Goal: Task Accomplishment & Management: Use online tool/utility

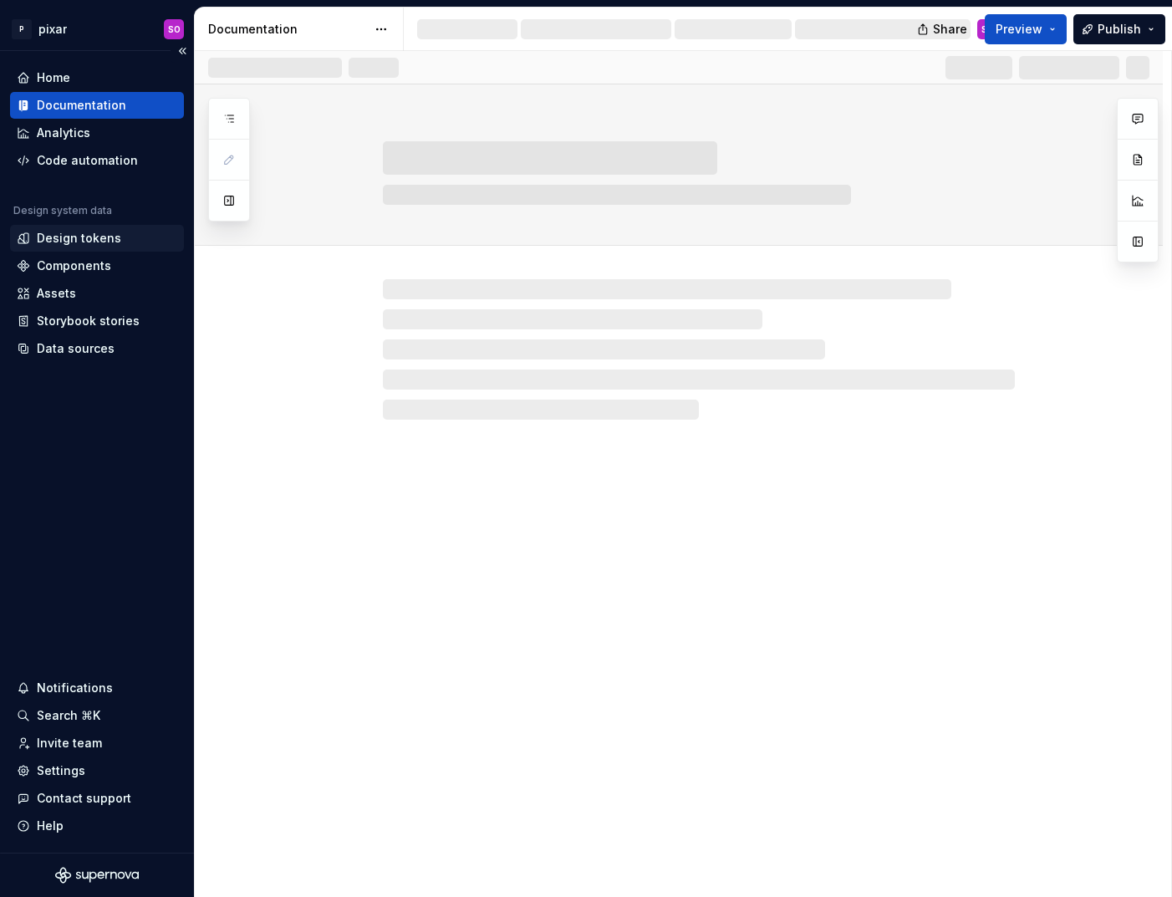
click at [87, 245] on div "Design tokens" at bounding box center [79, 238] width 84 height 17
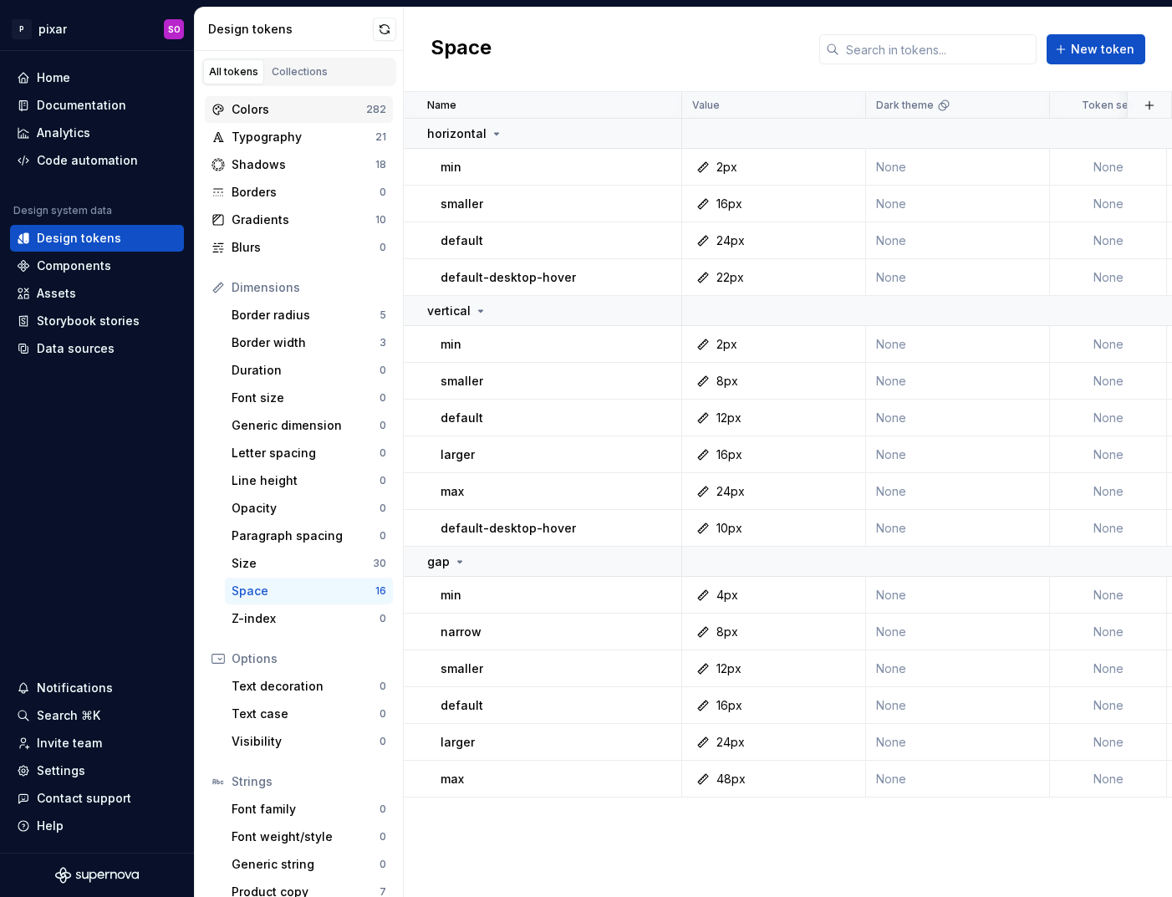
click at [291, 110] on div "Colors" at bounding box center [299, 109] width 135 height 17
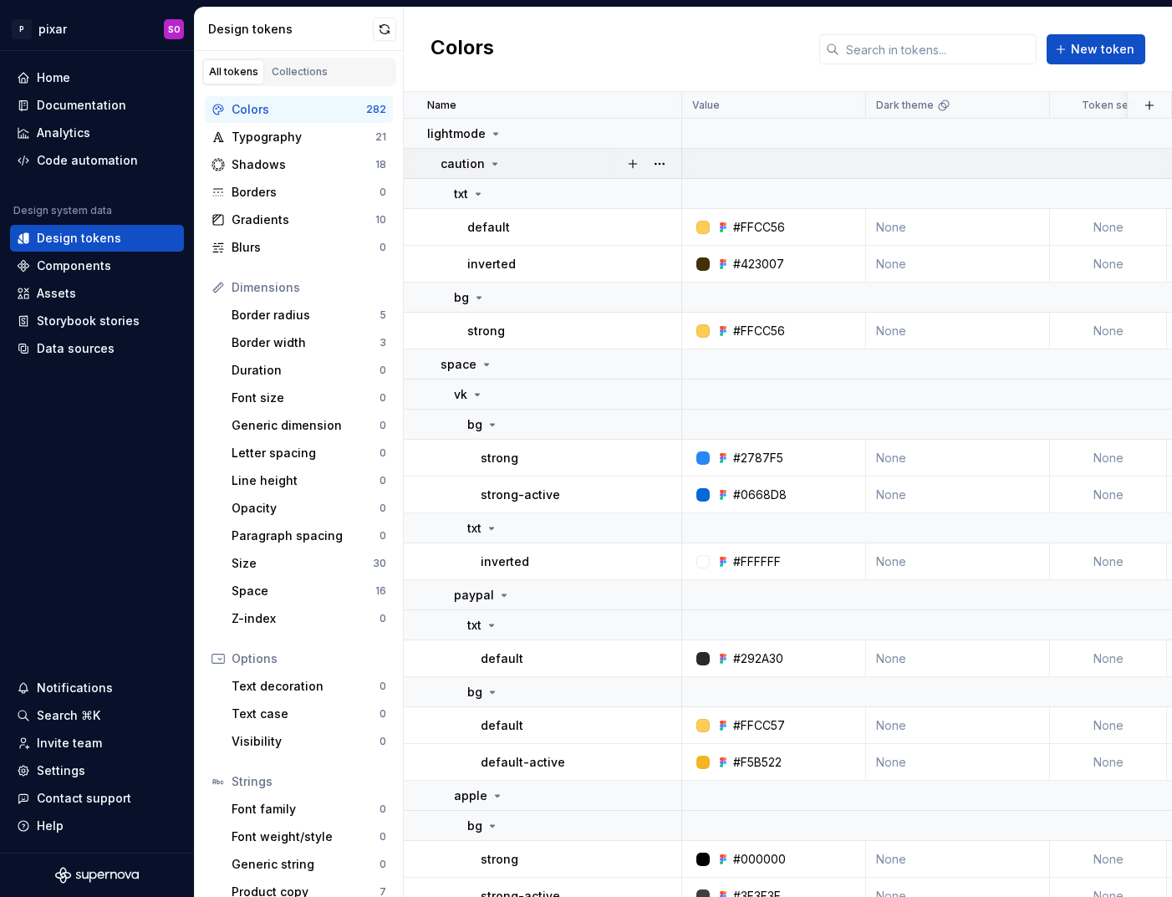
click at [495, 163] on icon at bounding box center [494, 163] width 13 height 13
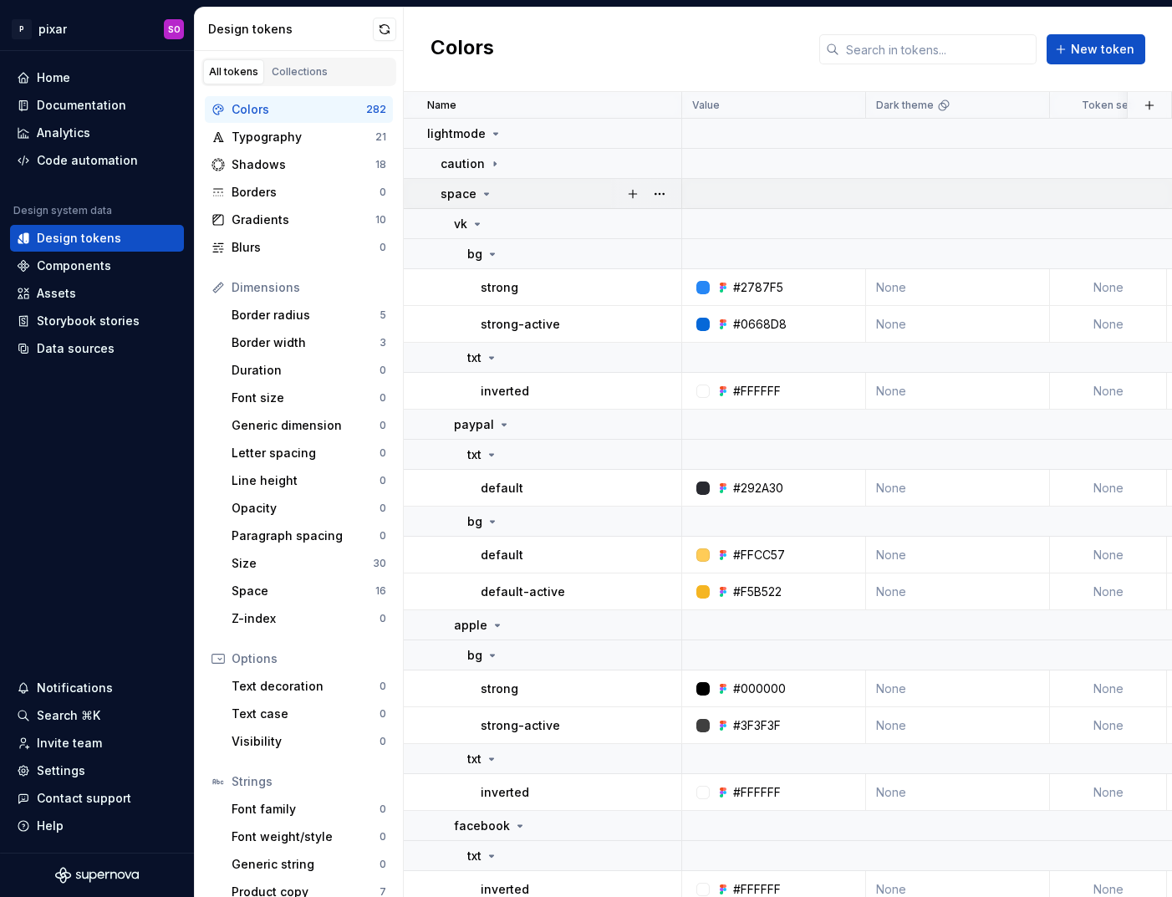
click at [492, 186] on div "space" at bounding box center [561, 194] width 240 height 17
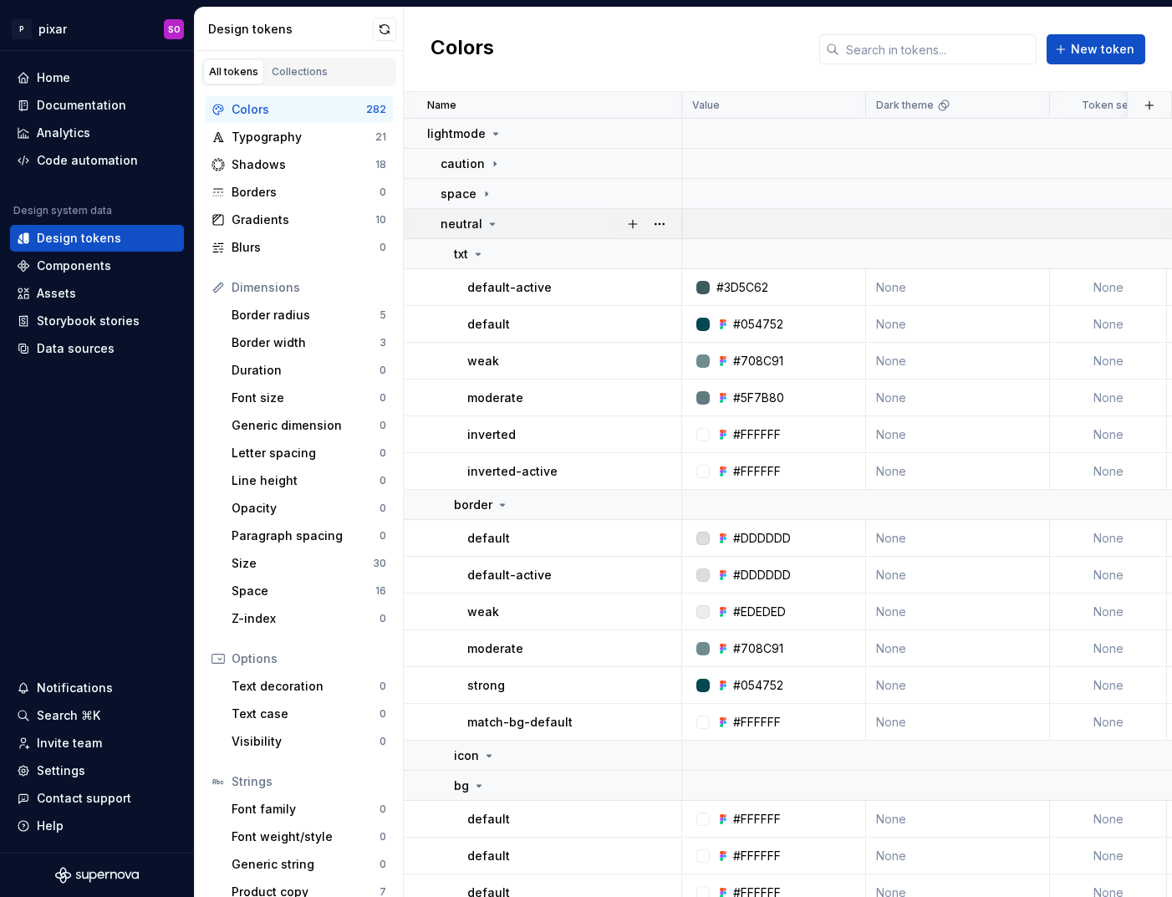
click at [494, 222] on icon at bounding box center [492, 223] width 13 height 13
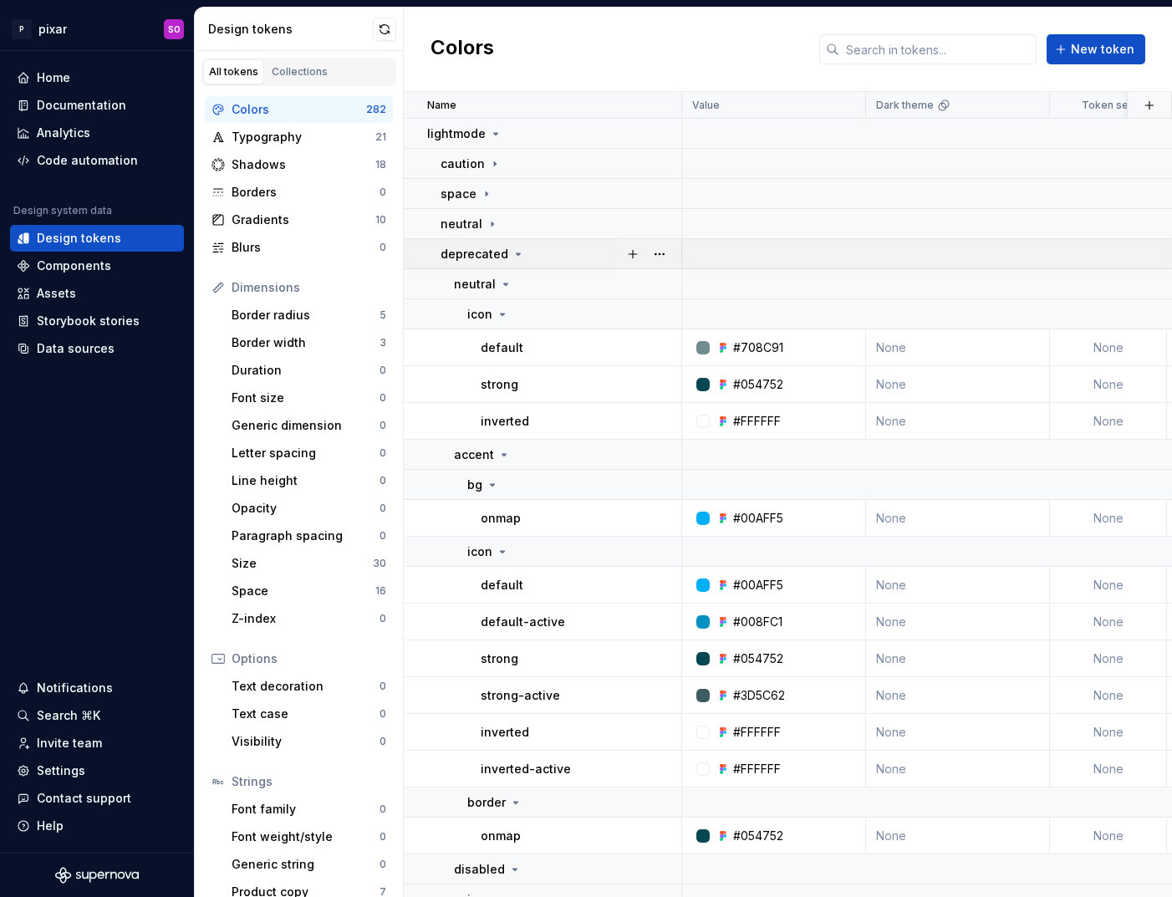
click at [516, 252] on icon at bounding box center [518, 253] width 13 height 13
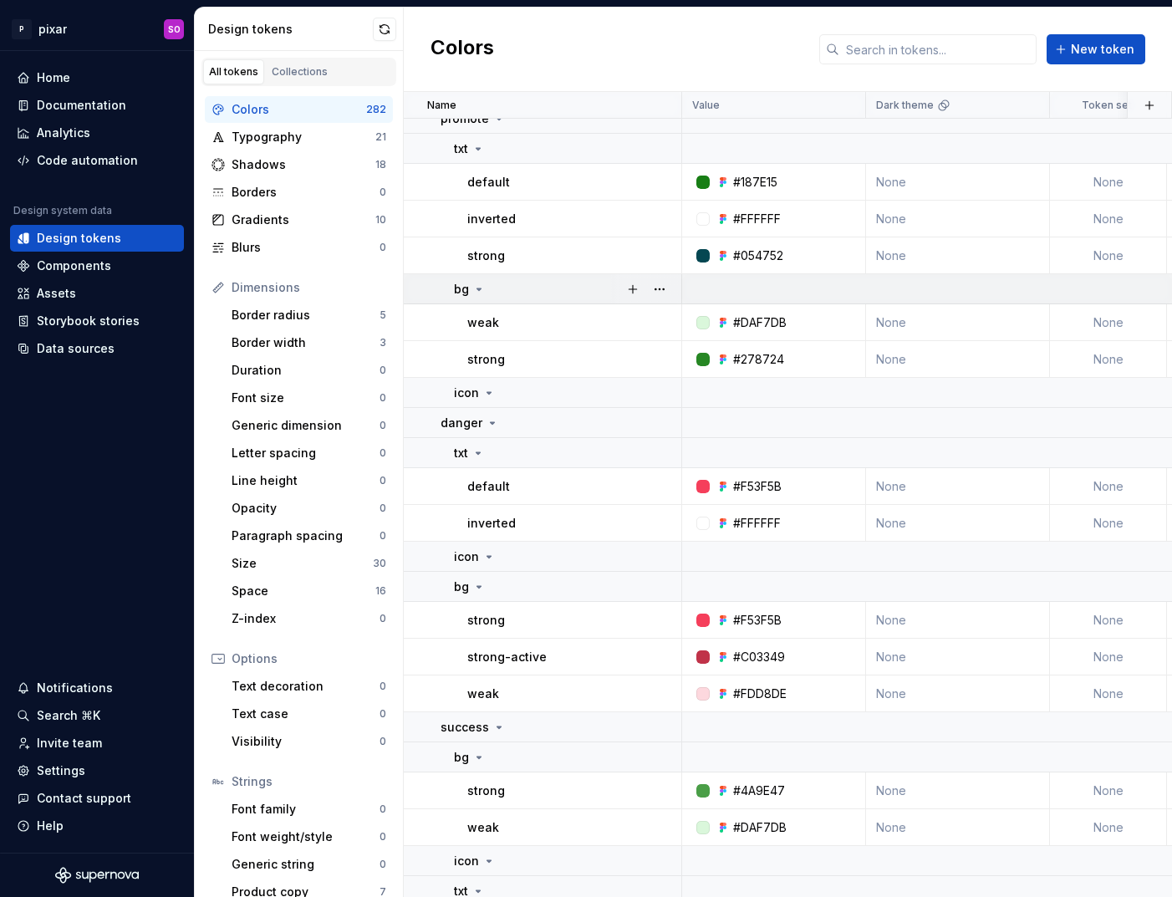
scroll to position [152, 0]
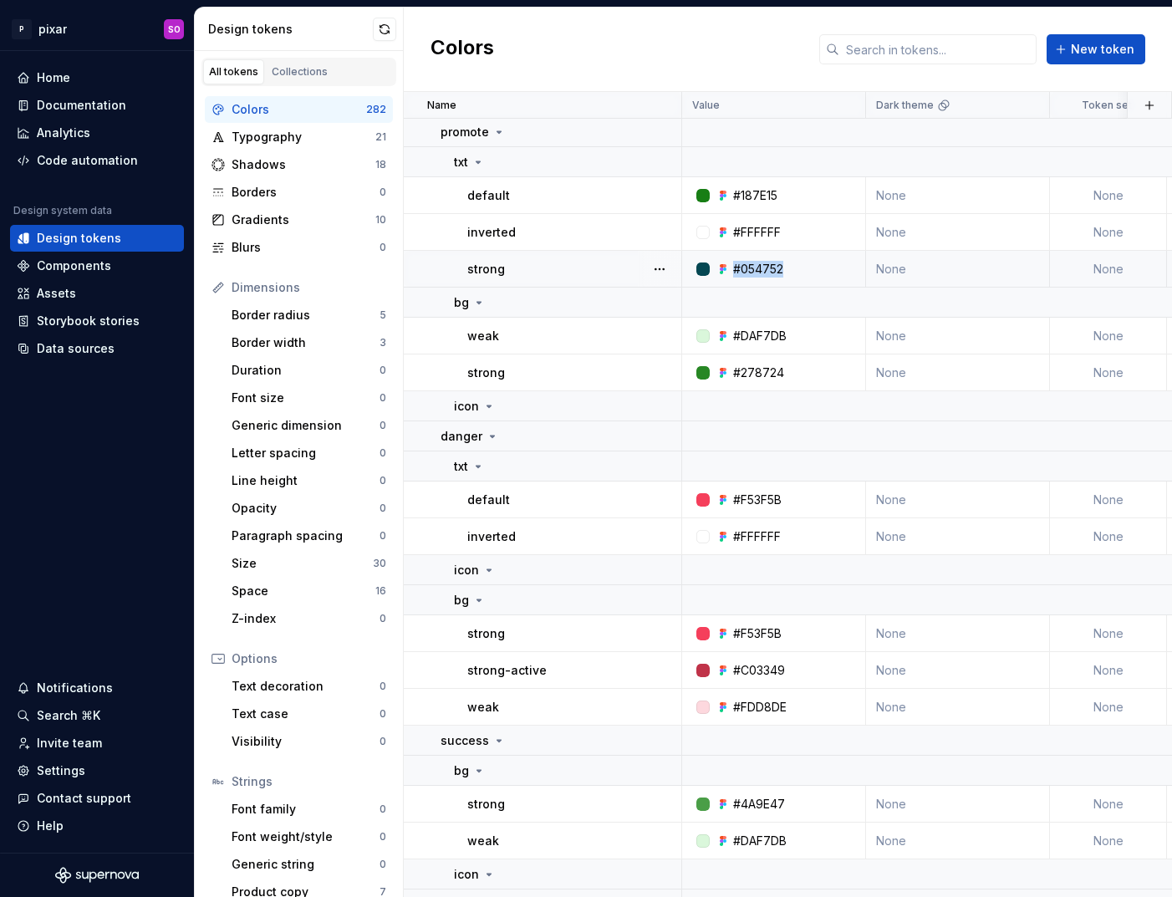
drag, startPoint x: 792, startPoint y: 267, endPoint x: 724, endPoint y: 273, distance: 68.0
click at [724, 273] on div "#054752" at bounding box center [778, 269] width 171 height 17
copy div "#054752"
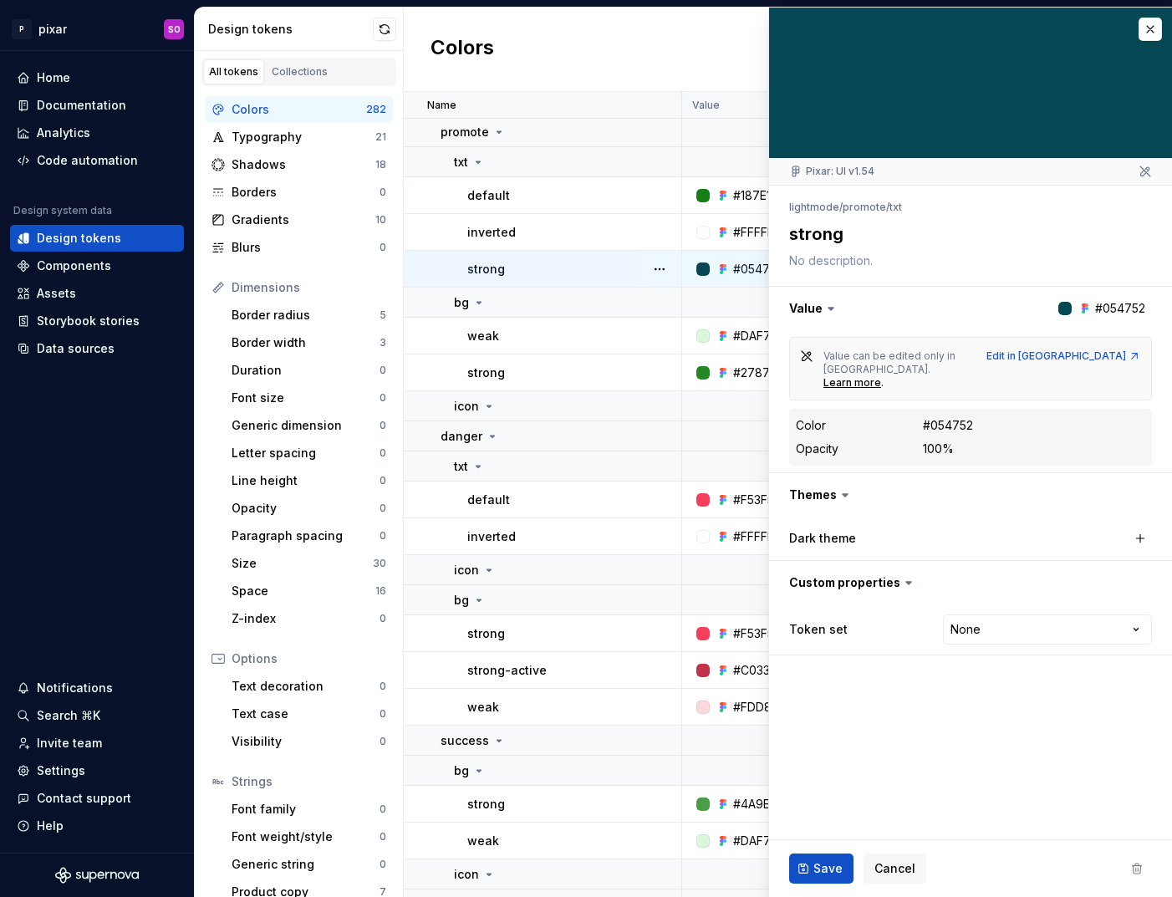
type textarea "*"
click at [1149, 33] on button "button" at bounding box center [1150, 29] width 23 height 23
